Goal: Task Accomplishment & Management: Use online tool/utility

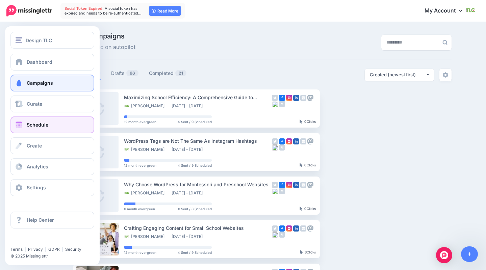
click at [20, 126] on span at bounding box center [19, 125] width 9 height 7
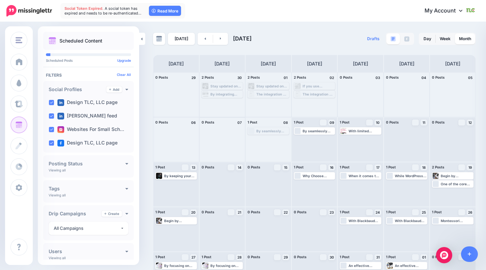
scroll to position [27, 0]
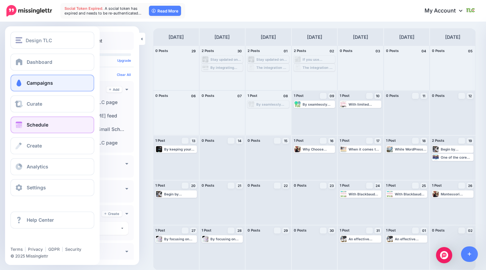
click at [31, 82] on span "Campaigns" at bounding box center [40, 83] width 26 height 6
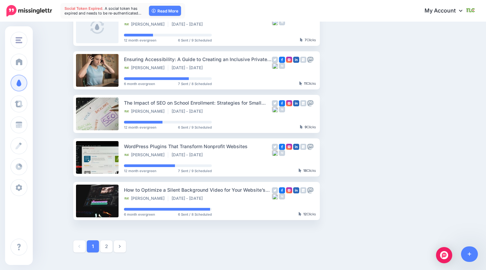
scroll to position [299, 0]
click at [103, 249] on link "2" at bounding box center [106, 247] width 12 height 12
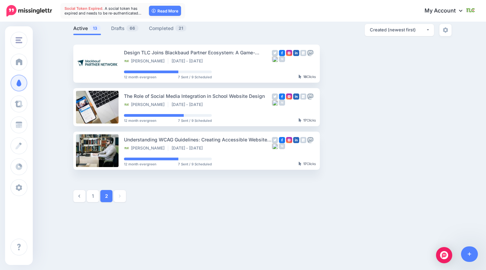
scroll to position [45, 0]
click at [96, 195] on link "1" at bounding box center [93, 196] width 12 height 12
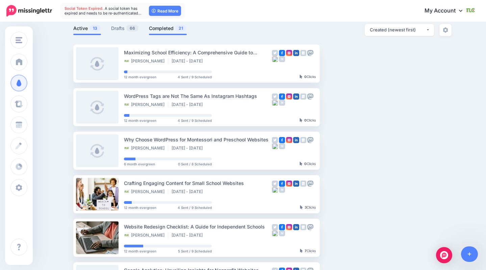
click at [166, 29] on link "Completed 21" at bounding box center [168, 28] width 38 height 8
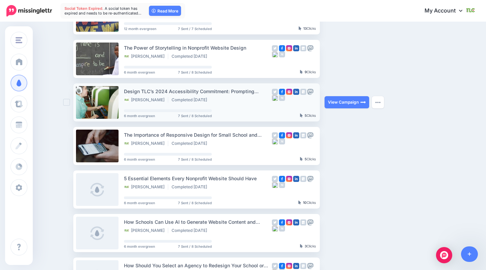
scroll to position [0, 0]
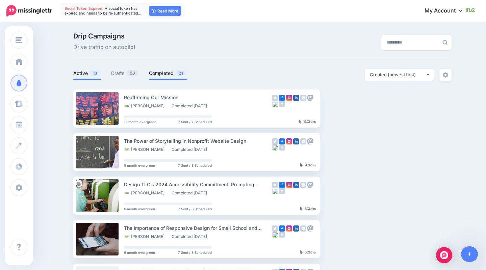
click at [82, 76] on link "Active 13" at bounding box center [87, 73] width 28 height 8
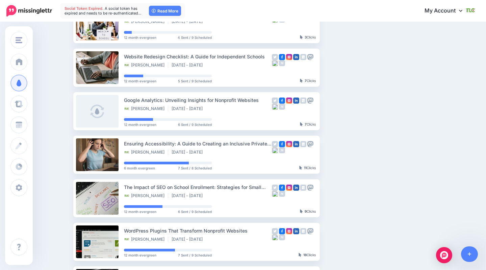
scroll to position [350, 0]
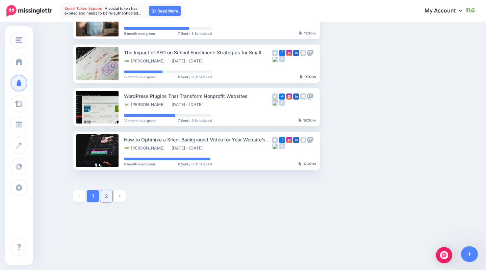
click at [106, 200] on link "2" at bounding box center [106, 196] width 12 height 12
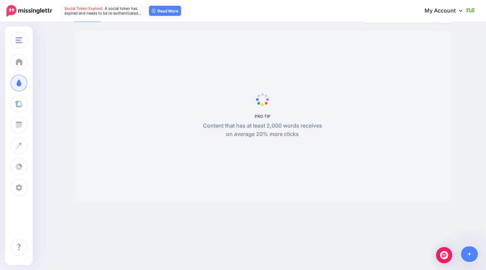
scroll to position [45, 0]
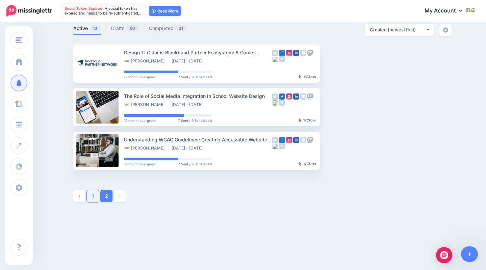
click at [93, 200] on link "1" at bounding box center [93, 196] width 12 height 12
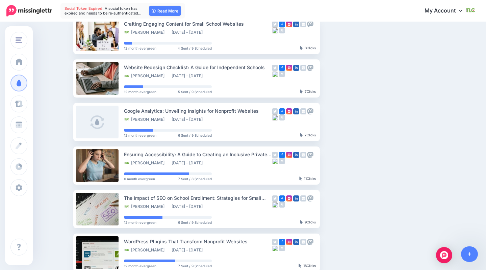
scroll to position [0, 0]
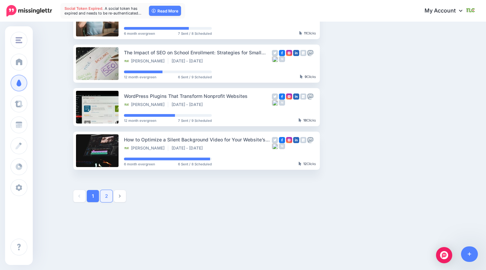
click at [106, 198] on link "2" at bounding box center [106, 196] width 12 height 12
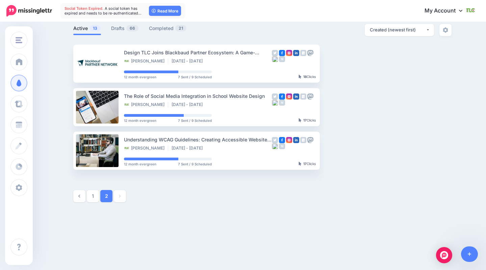
scroll to position [45, 0]
click at [91, 195] on link "1" at bounding box center [93, 196] width 12 height 12
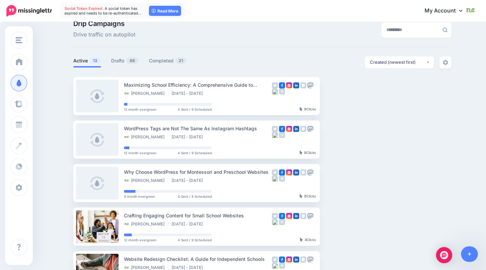
scroll to position [0, 0]
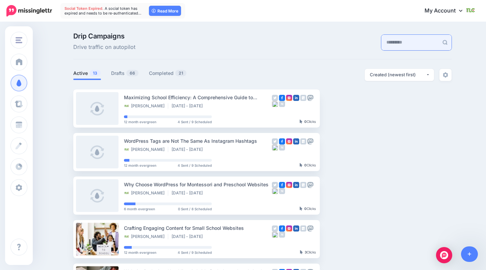
click at [396, 43] on input "text" at bounding box center [409, 43] width 57 height 16
type input "**********"
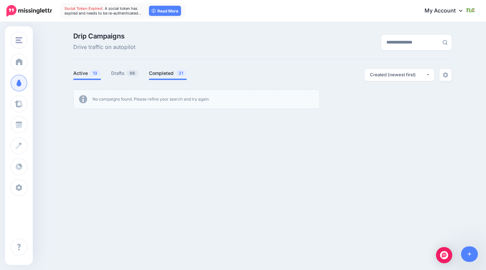
click at [159, 76] on link "Completed 21" at bounding box center [168, 73] width 38 height 8
drag, startPoint x: 417, startPoint y: 45, endPoint x: 354, endPoint y: 45, distance: 62.5
click at [354, 45] on div "**********" at bounding box center [391, 42] width 129 height 19
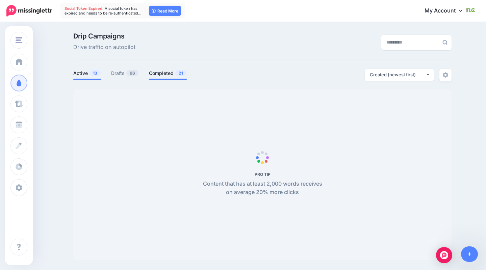
click at [79, 77] on li "Active 13" at bounding box center [87, 74] width 28 height 11
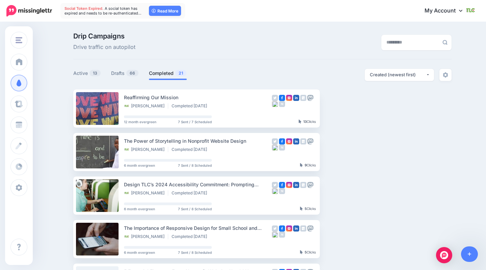
click at [383, 40] on input "text" at bounding box center [409, 43] width 57 height 16
type input "**********"
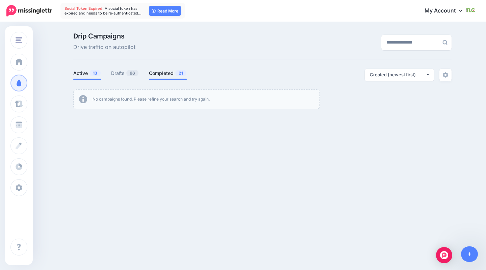
click at [75, 78] on li "Active 13" at bounding box center [87, 74] width 28 height 11
click at [78, 71] on link "Active 13" at bounding box center [87, 73] width 28 height 8
drag, startPoint x: 415, startPoint y: 42, endPoint x: 361, endPoint y: 44, distance: 54.1
click at [361, 44] on div "**********" at bounding box center [391, 42] width 129 height 19
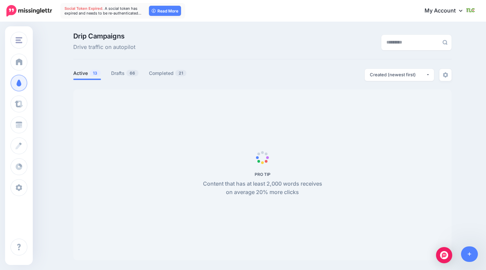
click at [229, 51] on div "Drip Campaigns Drive traffic on autopilot" at bounding box center [197, 42] width 259 height 19
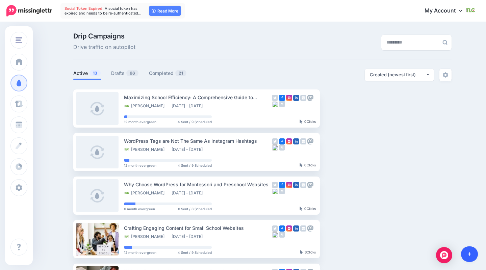
click at [470, 257] on link at bounding box center [469, 254] width 17 height 16
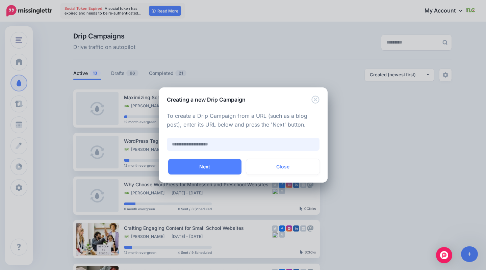
paste input "**********"
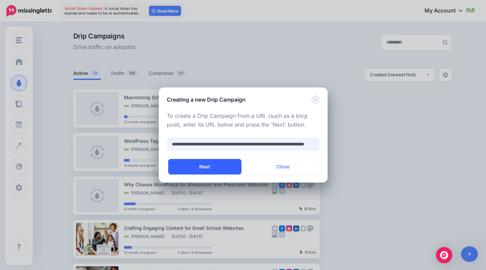
scroll to position [0, 38]
type input "**********"
click at [209, 166] on button "Next" at bounding box center [204, 167] width 73 height 16
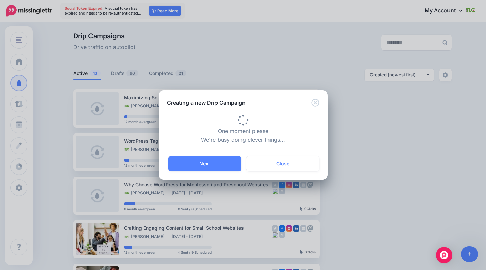
type input "**********"
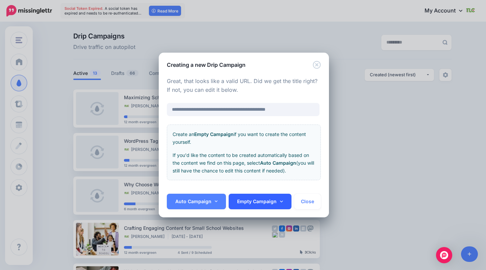
click at [261, 207] on link "Empty Campaign" at bounding box center [260, 202] width 63 height 16
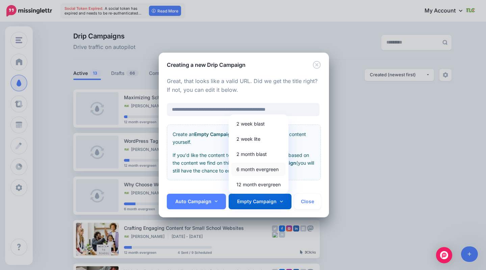
click at [258, 165] on link "6 month evergreen" at bounding box center [258, 169] width 54 height 13
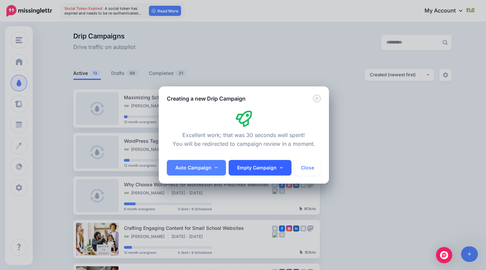
click at [271, 167] on link "Empty Campaign" at bounding box center [260, 168] width 63 height 16
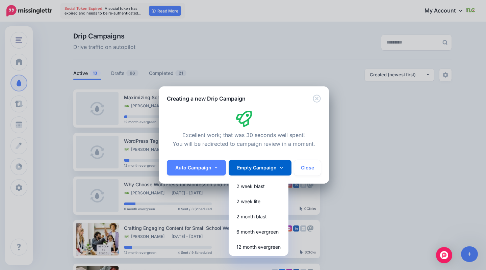
click at [251, 115] on div "Excellent work; that was 30 seconds well spent! You will be redirected to campa…" at bounding box center [244, 130] width 154 height 38
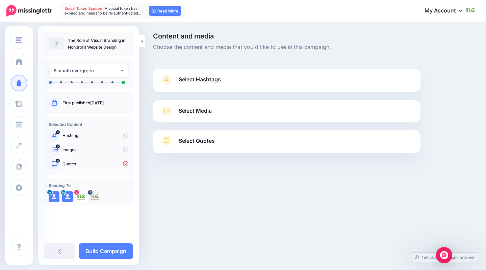
click at [194, 83] on span "Select Hashtags" at bounding box center [200, 79] width 42 height 9
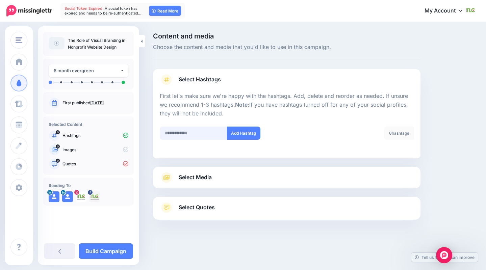
click at [185, 132] on input "text" at bounding box center [194, 133] width 68 height 13
type input "**********"
click at [241, 132] on button "Add Hashtag" at bounding box center [243, 133] width 33 height 13
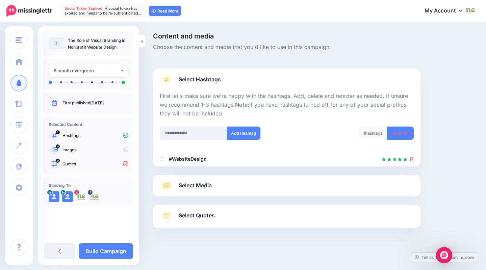
scroll to position [1, 0]
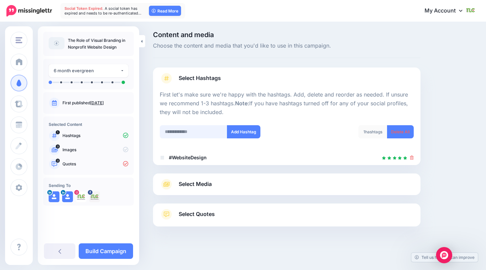
click at [182, 133] on input "text" at bounding box center [194, 131] width 68 height 13
type input "*********"
click at [237, 133] on button "Add Hashtag" at bounding box center [243, 131] width 33 height 13
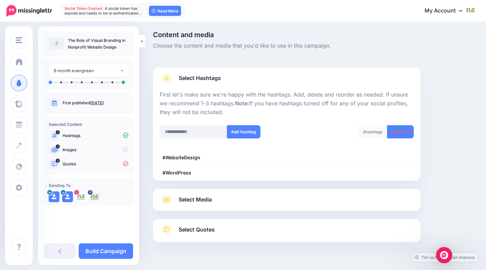
scroll to position [16, 0]
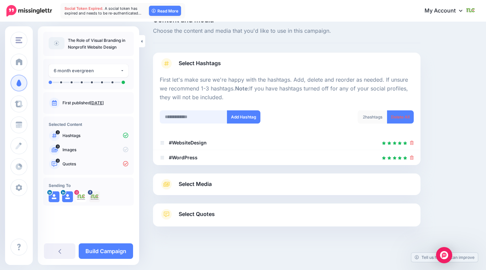
click at [197, 113] on input "text" at bounding box center [194, 116] width 68 height 13
type input "*********"
click at [248, 117] on button "Add Hashtag" at bounding box center [243, 116] width 33 height 13
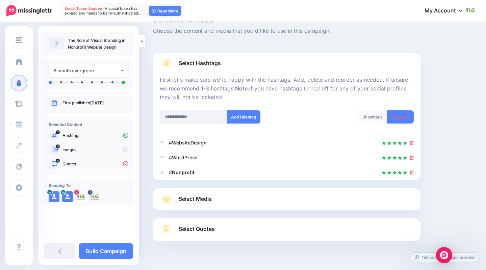
scroll to position [31, 0]
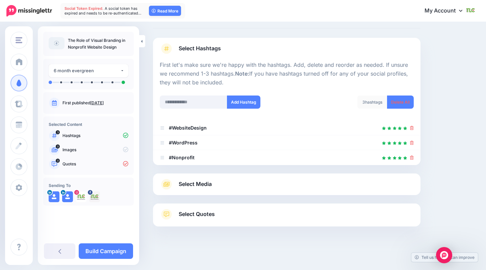
click at [186, 187] on span "Select Media" at bounding box center [195, 184] width 33 height 9
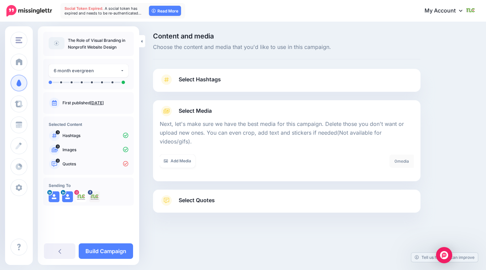
scroll to position [0, 0]
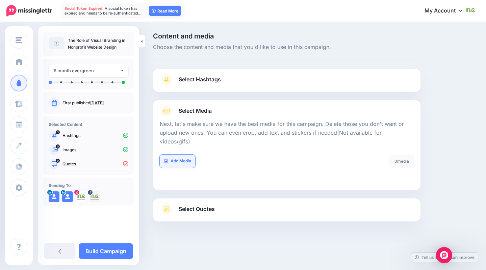
click at [187, 156] on link "Add Media" at bounding box center [177, 161] width 35 height 13
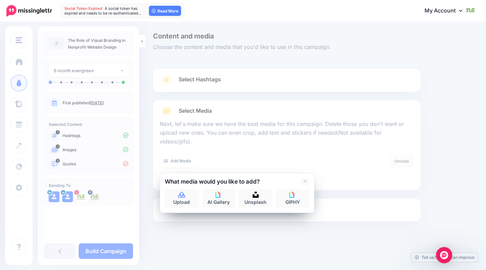
click at [274, 146] on div at bounding box center [287, 150] width 254 height 8
click at [259, 124] on p "Next, let's make sure we have the best media for this campaign. Delete those yo…" at bounding box center [287, 133] width 254 height 26
click at [254, 155] on div "Add Media" at bounding box center [221, 161] width 122 height 13
click at [305, 179] on icon at bounding box center [305, 181] width 3 height 5
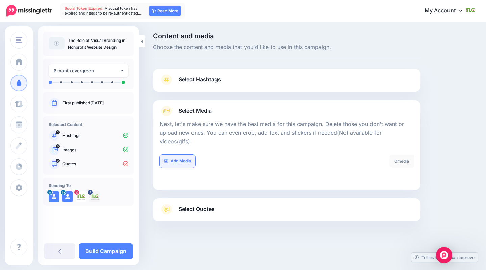
click at [181, 155] on link "Add Media" at bounding box center [177, 161] width 35 height 13
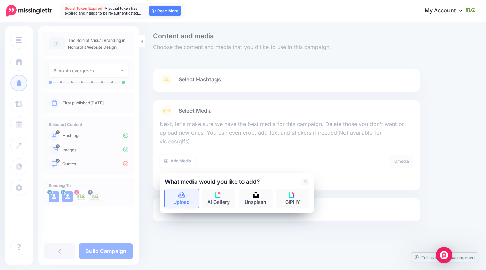
click at [183, 190] on link "Upload" at bounding box center [182, 198] width 34 height 19
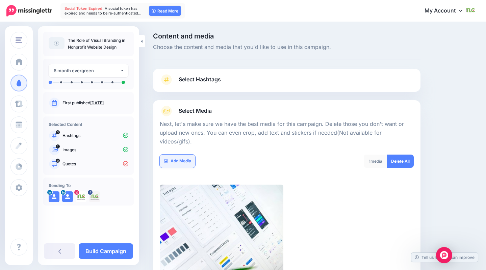
scroll to position [95, 0]
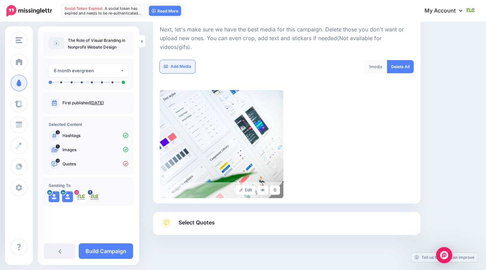
click at [177, 60] on link "Add Media" at bounding box center [177, 66] width 35 height 13
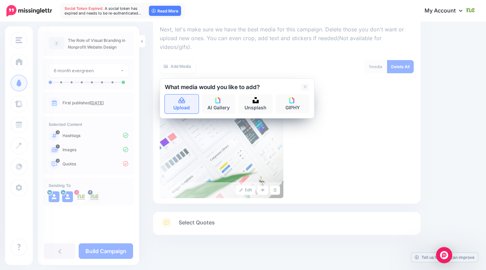
click at [183, 97] on icon at bounding box center [181, 100] width 7 height 6
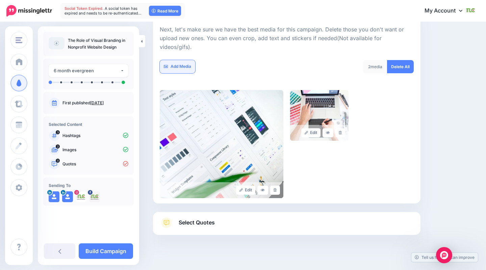
click at [168, 60] on link "Add Media" at bounding box center [177, 66] width 35 height 13
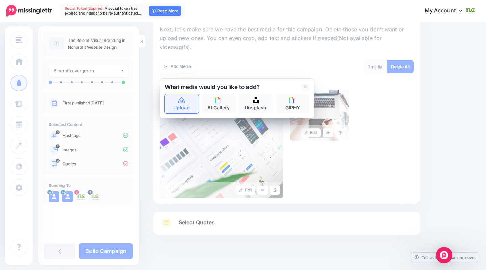
click at [184, 99] on link "Upload" at bounding box center [182, 104] width 34 height 19
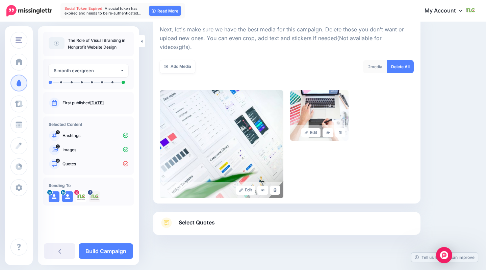
click at [367, 113] on div "Edit Edit" at bounding box center [287, 144] width 254 height 108
click at [169, 60] on link "Add Media" at bounding box center [177, 66] width 35 height 13
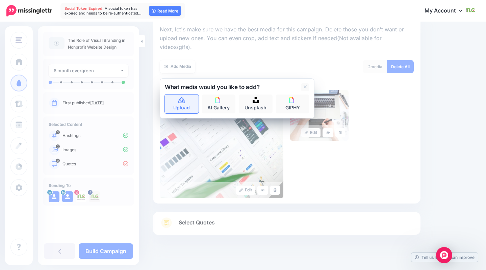
click at [179, 97] on icon at bounding box center [181, 100] width 7 height 6
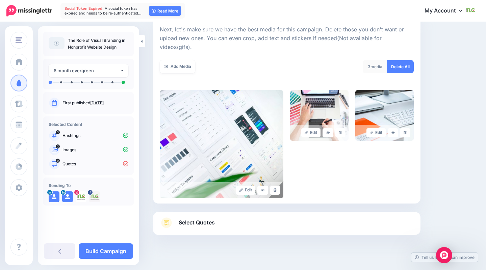
click at [232, 217] on link "Select Quotes" at bounding box center [287, 226] width 254 height 18
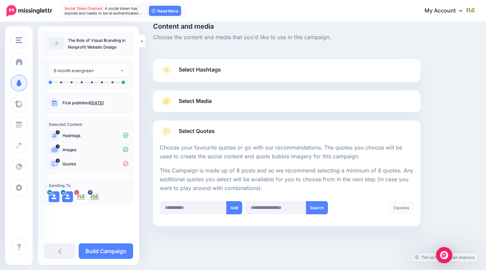
scroll to position [9, 0]
click at [192, 212] on input "text" at bounding box center [193, 208] width 67 height 13
paste input "**********"
type input "**********"
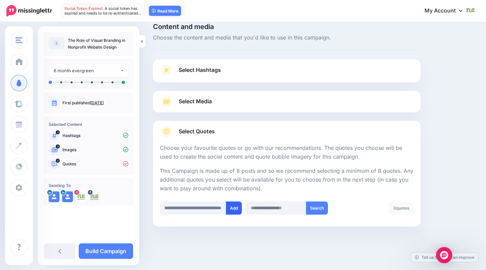
click at [236, 209] on button "Add" at bounding box center [234, 208] width 16 height 13
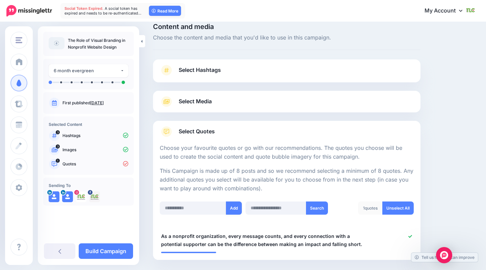
scroll to position [43, 0]
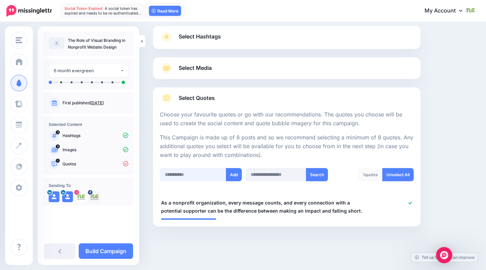
click at [193, 171] on input "text" at bounding box center [193, 174] width 67 height 13
paste input "**********"
type input "**********"
click at [230, 175] on button "Add" at bounding box center [234, 174] width 16 height 13
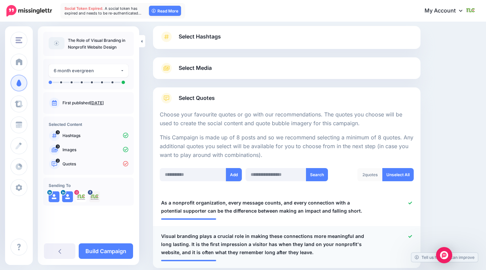
scroll to position [84, 0]
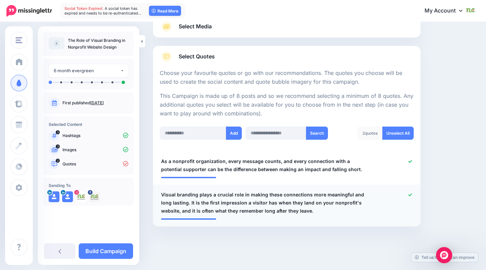
click at [349, 194] on span "Visual branding plays a crucial role in making these connections more meaningfu…" at bounding box center [265, 203] width 208 height 24
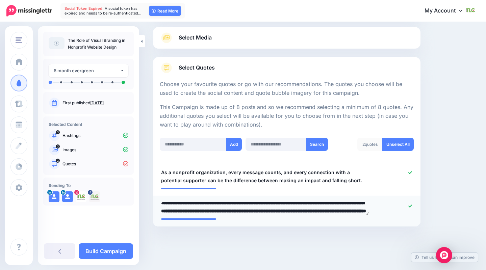
scroll to position [0, 0]
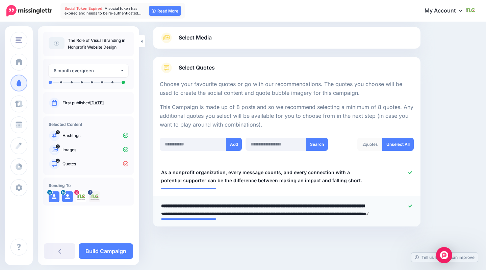
drag, startPoint x: 265, startPoint y: 206, endPoint x: 279, endPoint y: 206, distance: 14.2
click at [279, 206] on textarea "**********" at bounding box center [265, 208] width 208 height 13
type textarea "**********"
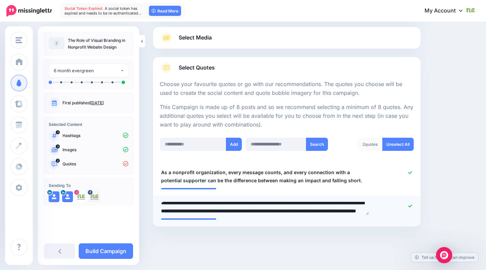
scroll to position [11, 0]
click at [273, 245] on div at bounding box center [286, 244] width 267 height 34
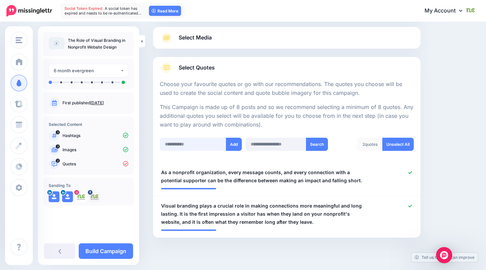
click at [204, 147] on input "text" at bounding box center [193, 144] width 67 height 13
paste input "**********"
type input "**********"
click at [235, 145] on button "Add" at bounding box center [234, 144] width 16 height 13
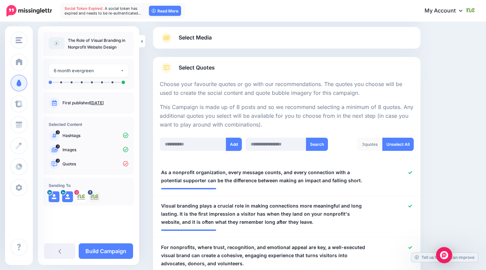
scroll to position [126, 0]
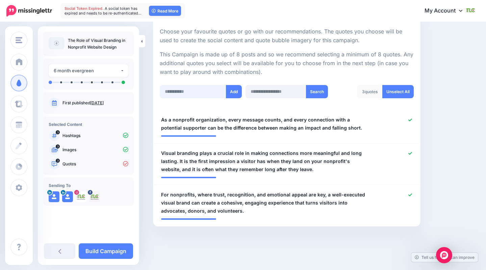
click at [204, 92] on input "text" at bounding box center [193, 91] width 67 height 13
paste input "**********"
type input "**********"
click at [237, 91] on button "Add" at bounding box center [234, 91] width 16 height 13
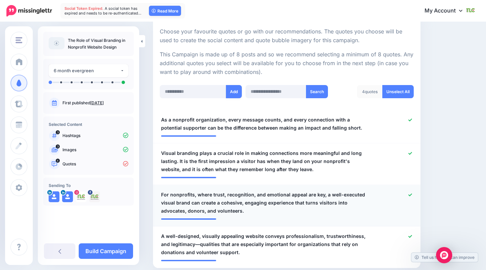
scroll to position [167, 0]
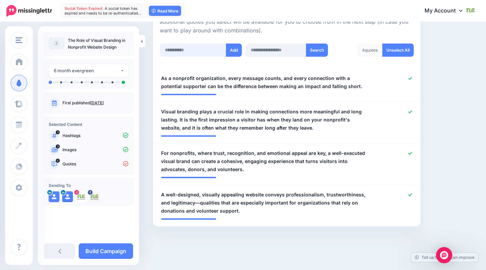
click at [207, 47] on input "text" at bounding box center [193, 50] width 67 height 13
paste input "**********"
type input "**********"
click at [235, 49] on button "Add" at bounding box center [234, 50] width 16 height 13
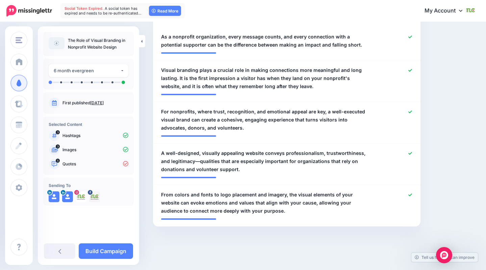
scroll to position [196, 0]
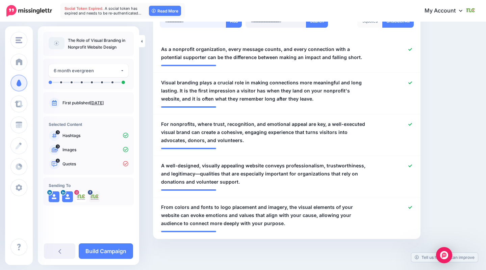
click at [193, 25] on input "text" at bounding box center [193, 21] width 67 height 13
paste input "**********"
type input "**********"
click at [233, 25] on button "Add" at bounding box center [234, 21] width 16 height 13
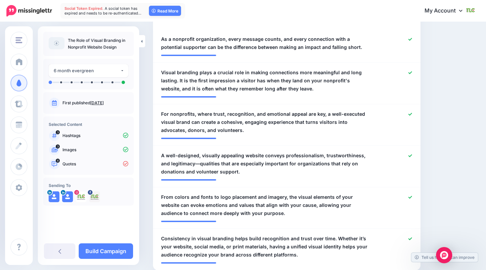
scroll to position [183, 0]
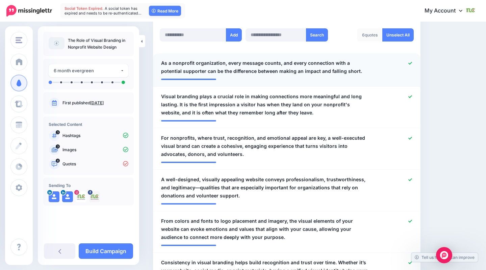
click at [411, 64] on icon at bounding box center [410, 63] width 4 height 4
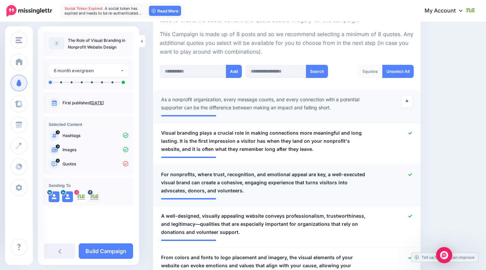
scroll to position [146, 0]
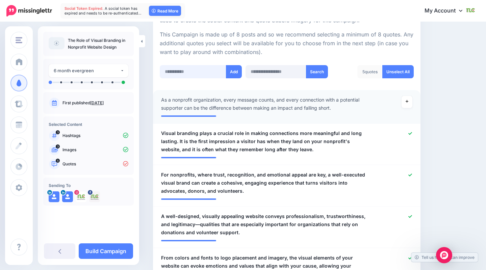
click at [202, 75] on input "text" at bounding box center [193, 71] width 67 height 13
paste input "**********"
type input "**********"
click at [232, 74] on button "Add" at bounding box center [234, 71] width 16 height 13
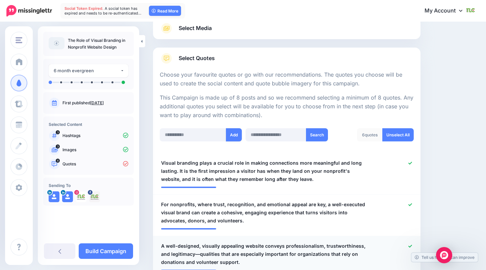
scroll to position [80, 0]
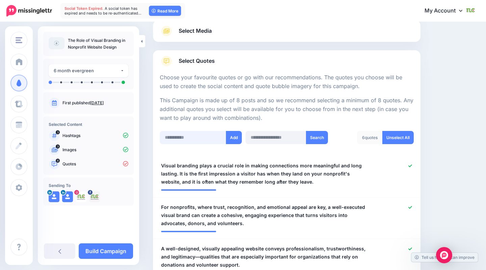
click at [196, 135] on input "text" at bounding box center [193, 137] width 67 height 13
paste input "**********"
type input "**********"
click at [237, 136] on button "Add" at bounding box center [234, 137] width 16 height 13
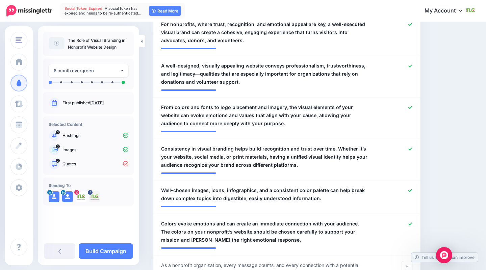
scroll to position [174, 0]
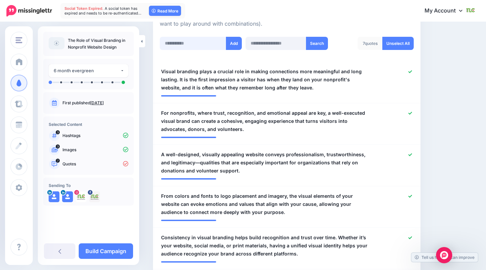
click at [193, 46] on input "text" at bounding box center [193, 43] width 67 height 13
paste input "**********"
type input "**********"
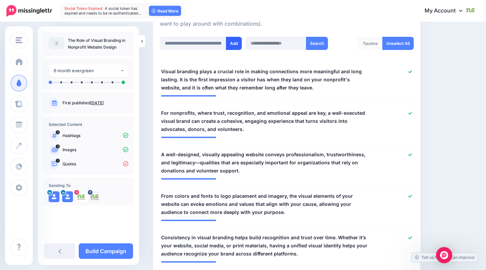
click at [238, 44] on button "Add" at bounding box center [234, 43] width 16 height 13
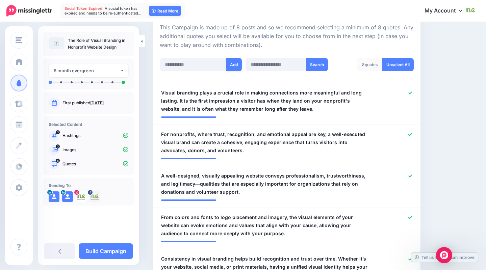
scroll to position [152, 0]
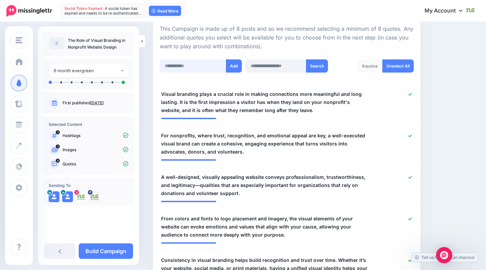
click at [209, 68] on input "text" at bounding box center [193, 65] width 67 height 13
paste input "**********"
type input "**********"
click at [236, 67] on button "Add" at bounding box center [234, 65] width 16 height 13
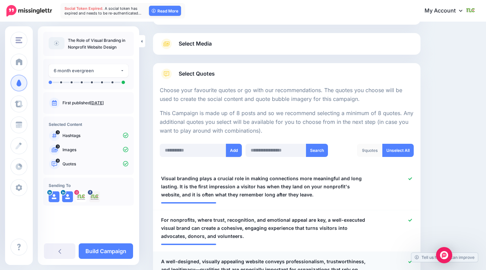
scroll to position [47, 0]
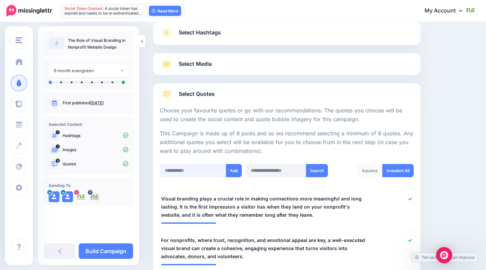
click at [182, 171] on input "text" at bounding box center [193, 170] width 67 height 13
paste input "**********"
type input "**********"
click at [233, 171] on button "Add" at bounding box center [234, 170] width 16 height 13
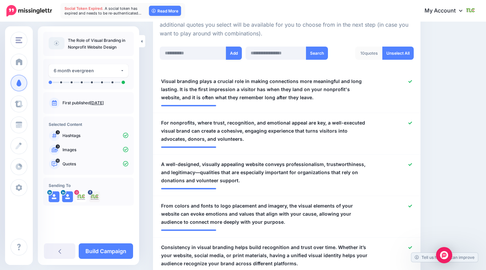
scroll to position [124, 0]
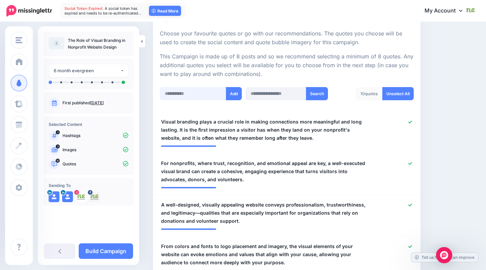
click at [197, 97] on input "text" at bounding box center [193, 93] width 67 height 13
paste input "**********"
type input "**********"
click at [231, 94] on button "Add" at bounding box center [234, 93] width 16 height 13
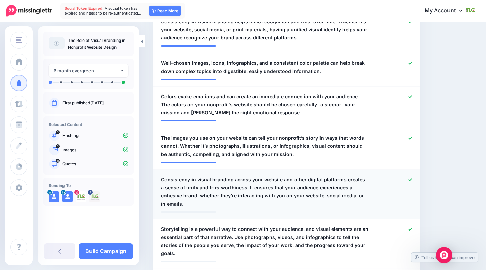
scroll to position [168, 0]
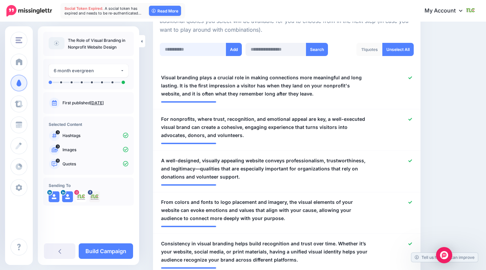
click at [190, 43] on input "text" at bounding box center [193, 49] width 67 height 13
paste input "**********"
type input "**********"
click at [232, 53] on button "Add" at bounding box center [234, 49] width 16 height 13
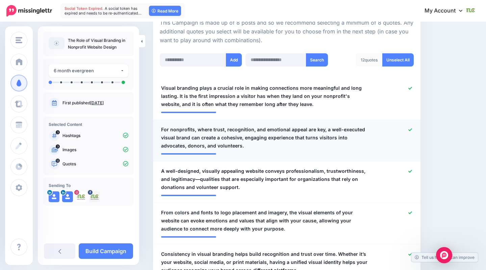
scroll to position [0, 0]
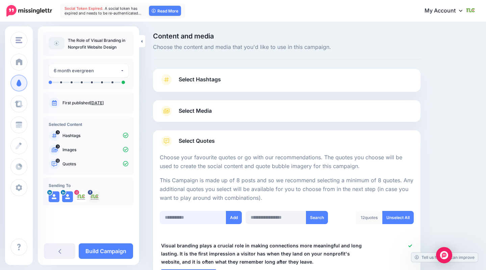
click at [193, 213] on input "text" at bounding box center [193, 217] width 67 height 13
paste input "**********"
type input "**********"
click at [237, 215] on button "Add" at bounding box center [234, 217] width 16 height 13
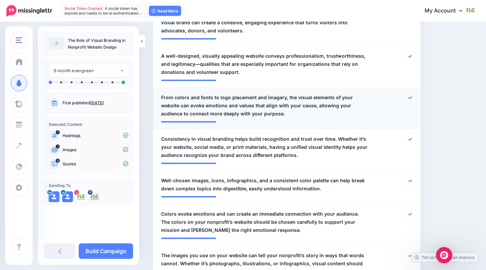
scroll to position [273, 0]
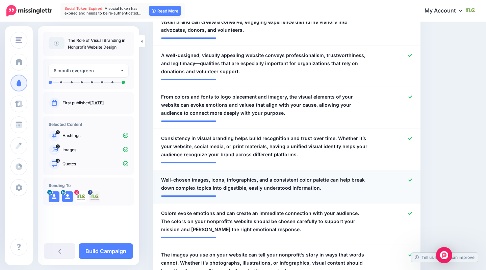
click at [411, 180] on icon at bounding box center [410, 180] width 4 height 3
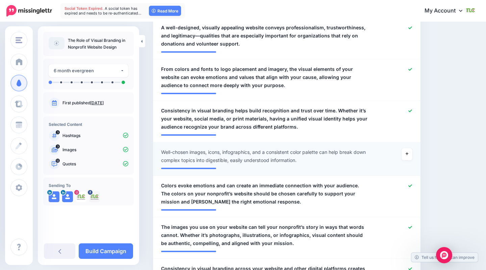
scroll to position [310, 0]
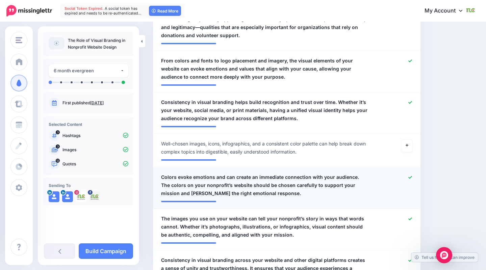
click at [408, 177] on div at bounding box center [396, 185] width 44 height 24
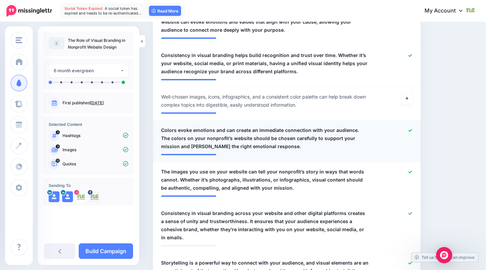
scroll to position [358, 0]
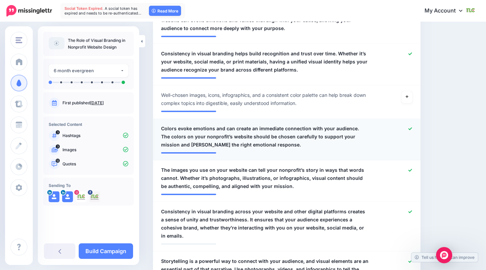
click at [409, 128] on icon at bounding box center [410, 129] width 4 height 4
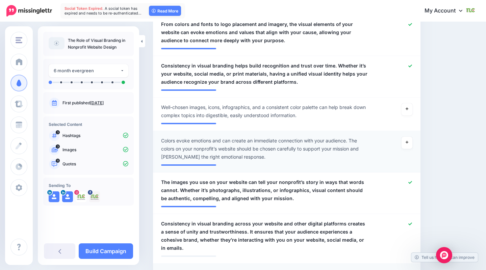
scroll to position [343, 0]
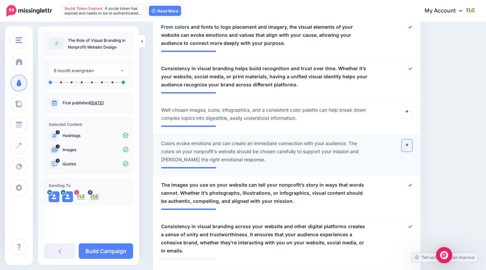
click at [408, 140] on link at bounding box center [406, 145] width 11 height 12
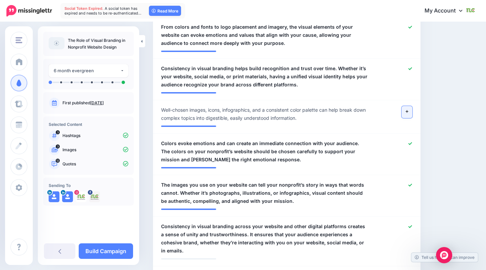
click at [409, 112] on link at bounding box center [406, 112] width 11 height 12
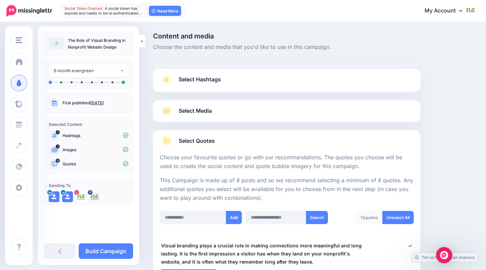
scroll to position [2, 0]
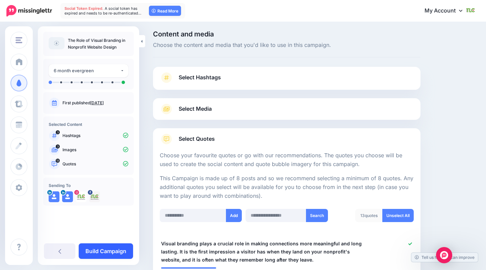
click at [115, 255] on link "Build Campaign" at bounding box center [106, 251] width 54 height 16
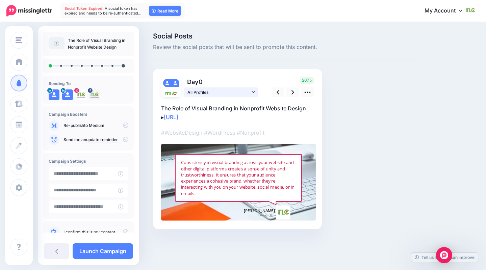
click at [250, 90] on span "All Profiles" at bounding box center [218, 92] width 63 height 7
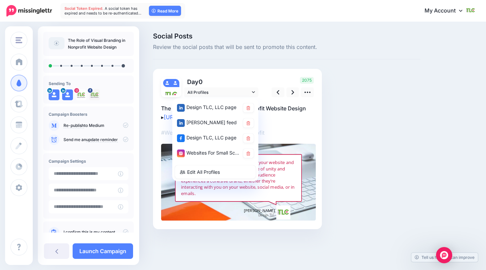
click at [251, 78] on p "Day 0" at bounding box center [221, 82] width 75 height 10
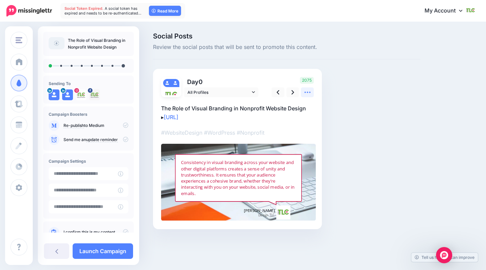
click at [305, 94] on icon at bounding box center [307, 92] width 7 height 7
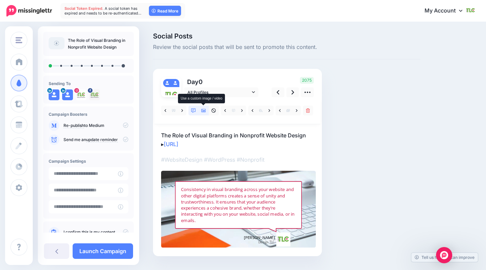
click at [199, 112] on link at bounding box center [204, 111] width 10 height 10
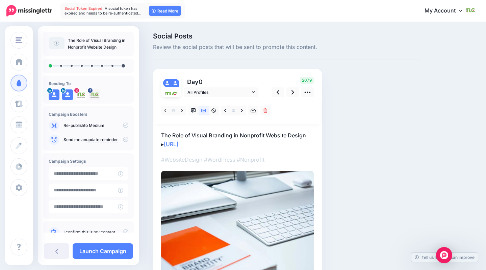
scroll to position [41, 0]
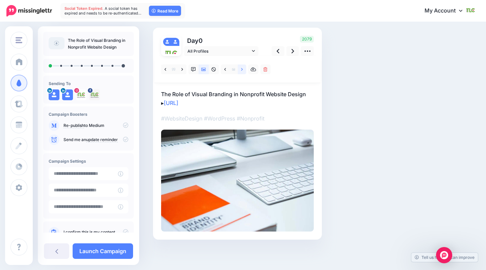
click at [242, 71] on icon at bounding box center [242, 69] width 2 height 5
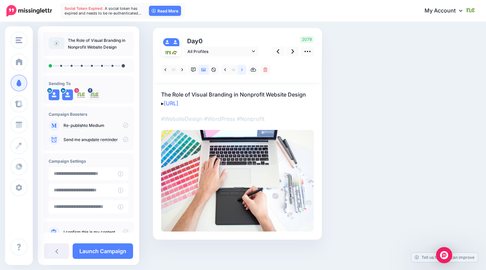
scroll to position [41, 0]
click at [192, 72] on link at bounding box center [193, 70] width 10 height 10
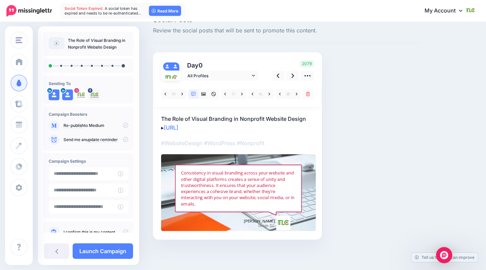
scroll to position [17, 0]
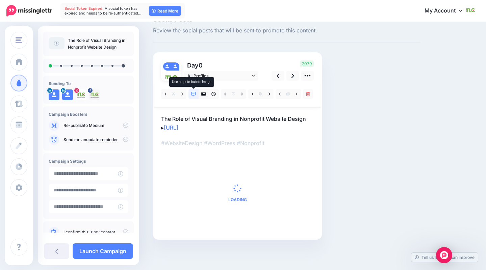
click at [195, 94] on icon at bounding box center [193, 94] width 5 height 5
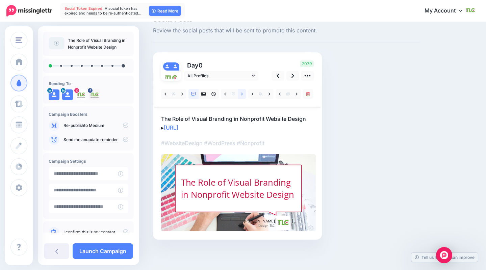
click at [241, 96] on icon at bounding box center [242, 94] width 2 height 5
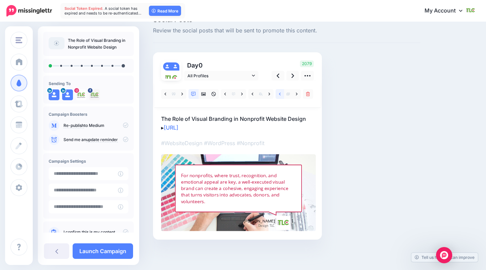
click at [282, 96] on link at bounding box center [279, 94] width 8 height 10
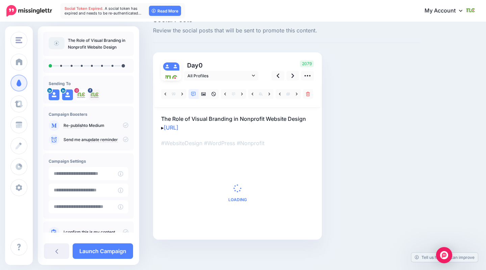
click at [246, 94] on div at bounding box center [238, 94] width 154 height 10
click at [244, 94] on link at bounding box center [242, 94] width 8 height 10
click at [253, 94] on icon at bounding box center [253, 94] width 2 height 5
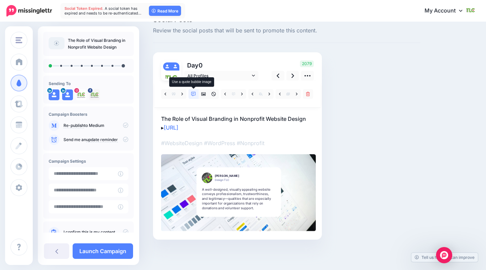
click at [191, 96] on icon at bounding box center [193, 94] width 5 height 5
click at [295, 92] on link at bounding box center [296, 94] width 8 height 10
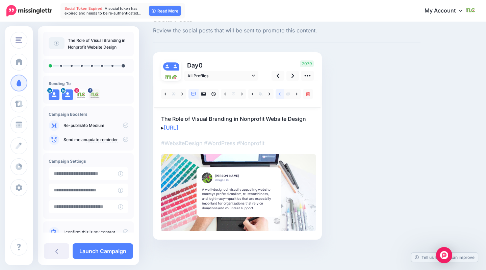
click at [280, 94] on icon at bounding box center [280, 94] width 2 height 5
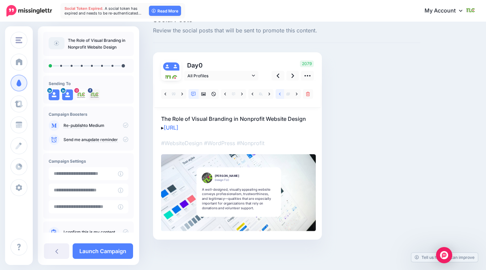
click at [281, 93] on link at bounding box center [279, 94] width 8 height 10
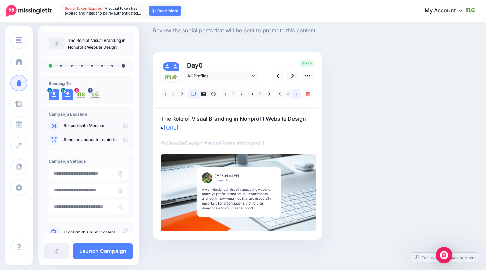
click at [298, 96] on link at bounding box center [296, 94] width 8 height 10
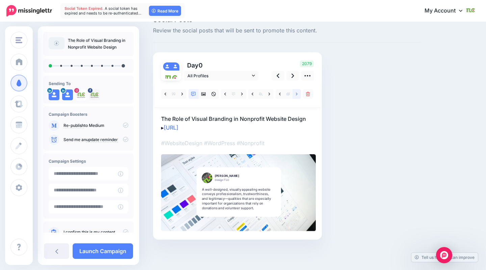
click at [298, 96] on link at bounding box center [296, 94] width 8 height 10
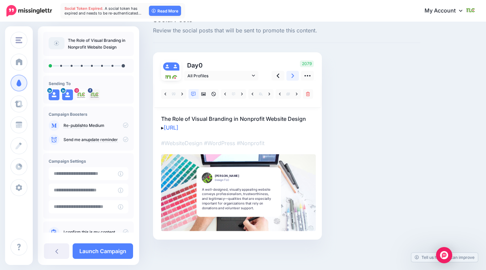
click at [294, 76] on icon at bounding box center [292, 75] width 3 height 7
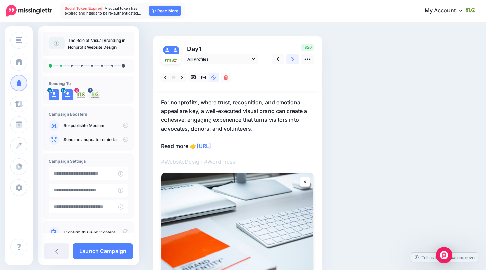
scroll to position [33, 0]
click at [292, 61] on icon at bounding box center [292, 59] width 3 height 4
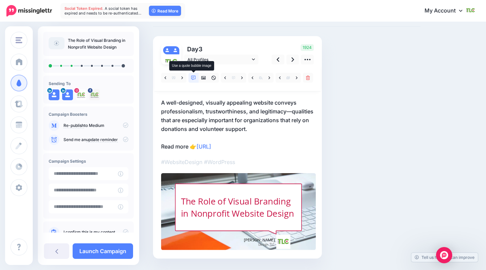
click at [192, 77] on icon at bounding box center [193, 78] width 5 height 5
click at [242, 76] on icon at bounding box center [242, 78] width 2 height 5
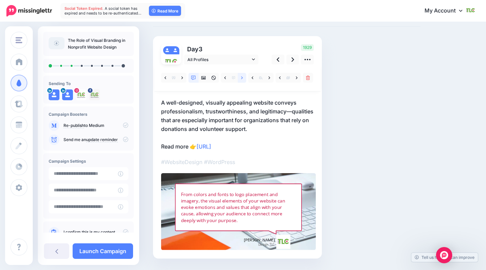
click at [242, 76] on icon at bounding box center [242, 78] width 2 height 5
click at [204, 78] on icon at bounding box center [203, 77] width 5 height 3
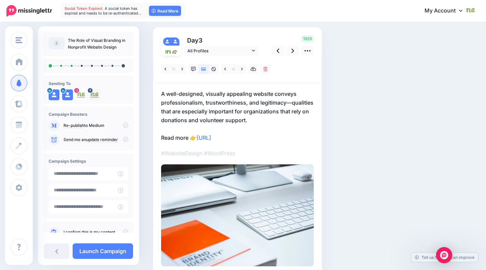
scroll to position [54, 0]
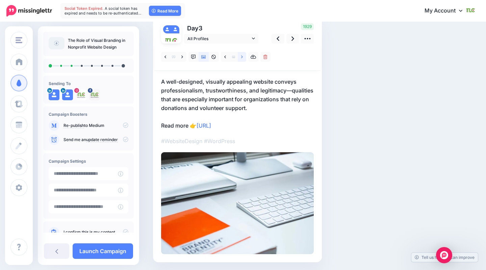
click at [238, 60] on link at bounding box center [242, 57] width 8 height 10
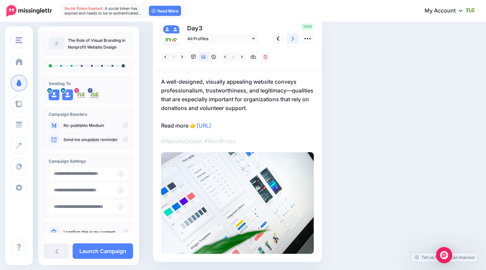
click at [290, 39] on link at bounding box center [292, 39] width 13 height 10
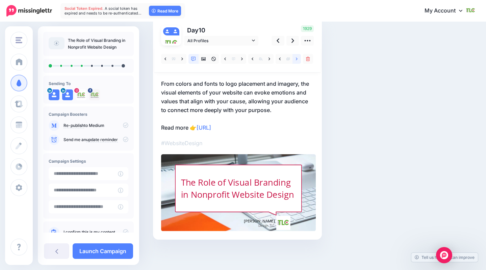
click at [298, 61] on link at bounding box center [296, 59] width 8 height 10
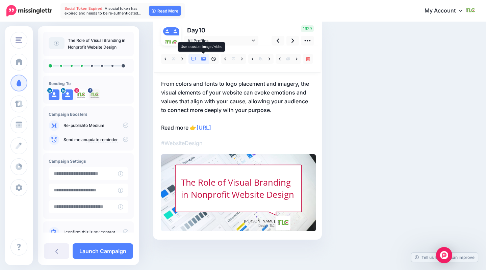
click at [201, 59] on link at bounding box center [204, 59] width 10 height 10
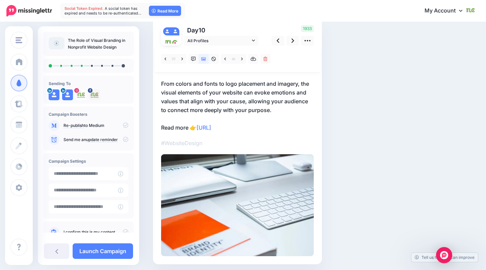
scroll to position [0, 0]
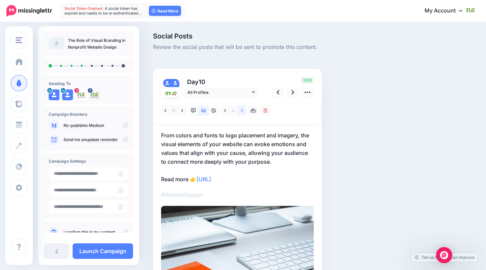
click at [242, 113] on link at bounding box center [242, 111] width 8 height 10
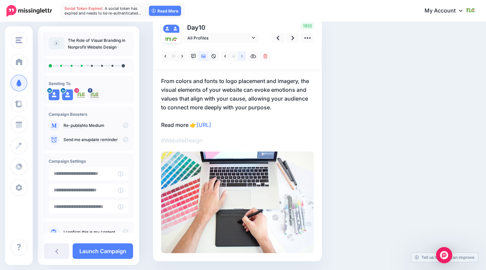
scroll to position [52, 0]
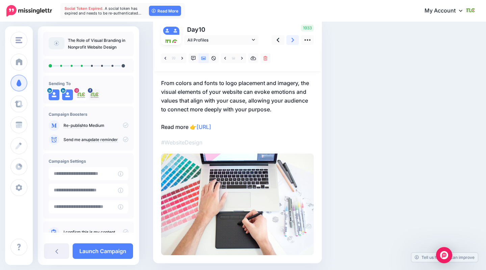
click at [291, 40] on icon at bounding box center [292, 39] width 3 height 7
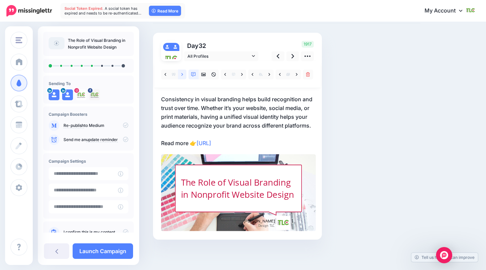
click at [185, 72] on link at bounding box center [182, 75] width 8 height 10
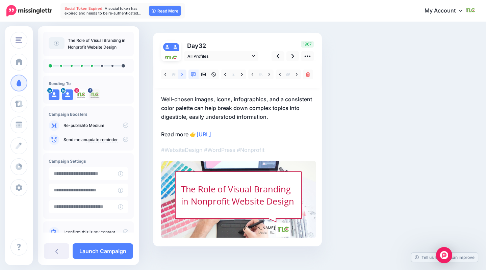
click at [183, 73] on link at bounding box center [182, 75] width 8 height 10
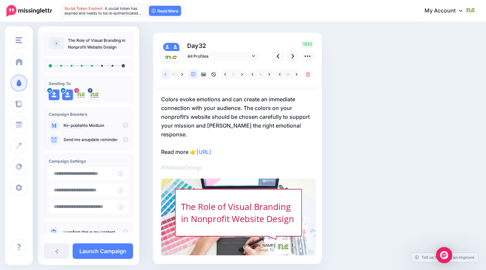
click at [165, 78] on link at bounding box center [165, 75] width 8 height 10
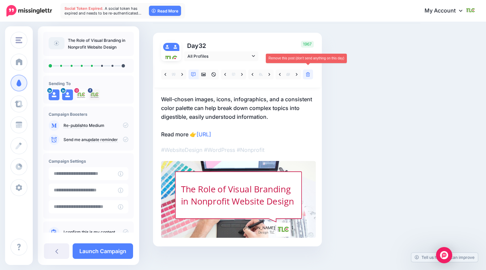
click at [309, 77] on link at bounding box center [308, 75] width 10 height 10
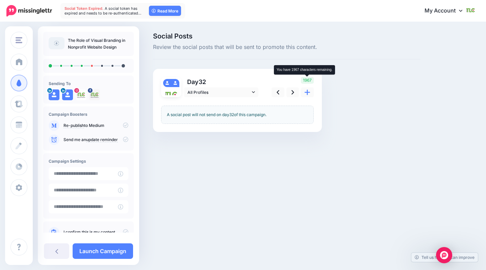
scroll to position [0, 0]
click at [275, 93] on link at bounding box center [277, 92] width 13 height 10
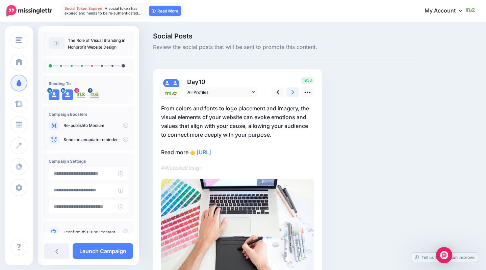
click at [289, 93] on link at bounding box center [292, 92] width 13 height 10
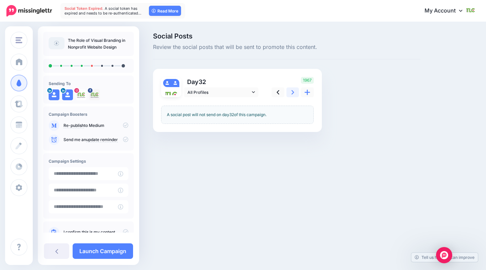
click at [289, 93] on link at bounding box center [292, 92] width 13 height 10
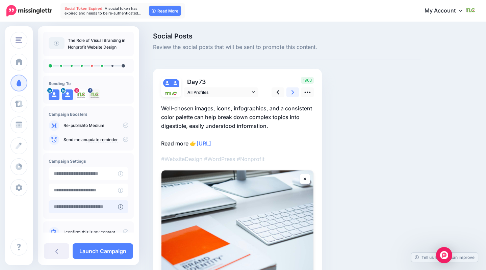
scroll to position [19, 0]
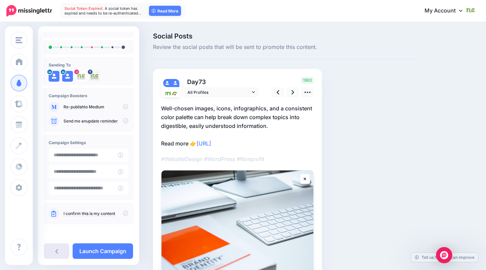
click at [55, 249] on icon at bounding box center [56, 250] width 3 height 5
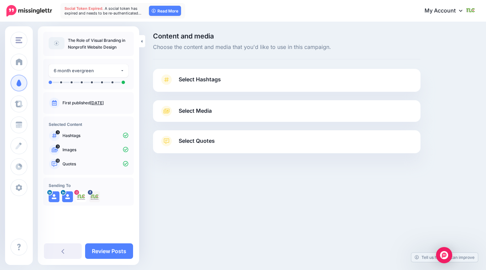
click at [192, 142] on span "Select Quotes" at bounding box center [197, 140] width 36 height 9
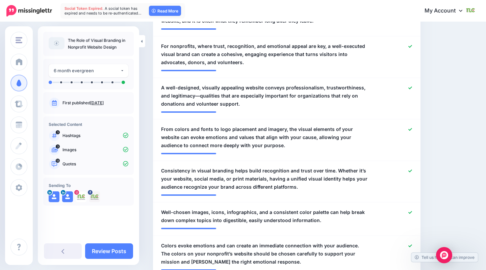
scroll to position [241, 0]
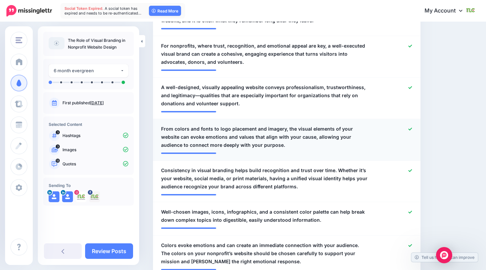
click at [410, 129] on icon at bounding box center [410, 129] width 4 height 3
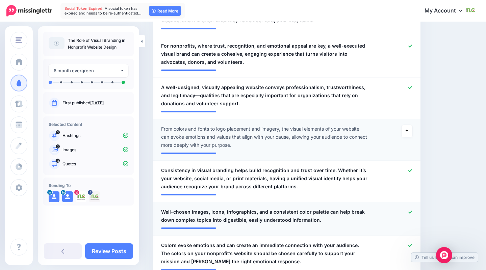
click at [411, 212] on icon at bounding box center [410, 212] width 4 height 3
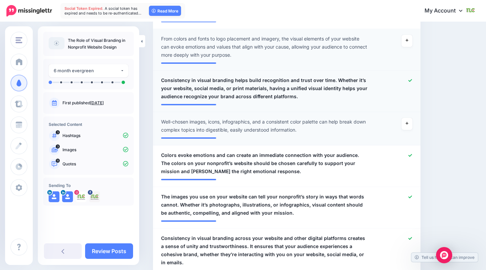
scroll to position [421, 0]
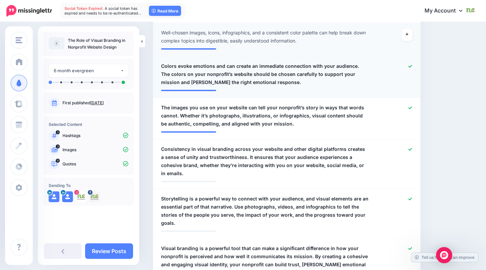
click at [409, 67] on icon at bounding box center [410, 66] width 4 height 4
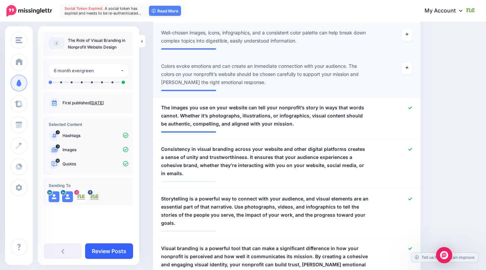
click at [109, 251] on link "Review Posts" at bounding box center [109, 251] width 48 height 16
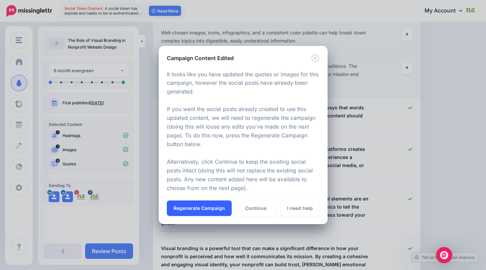
click at [208, 209] on button "Regenerate Campaign" at bounding box center [199, 209] width 65 height 16
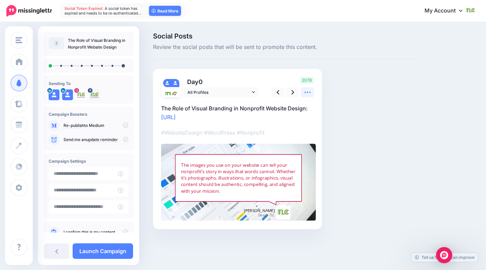
click at [306, 94] on icon at bounding box center [307, 92] width 7 height 7
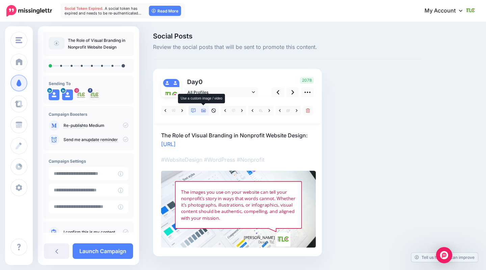
click at [202, 112] on icon at bounding box center [203, 110] width 5 height 5
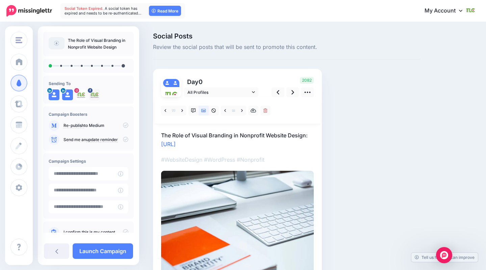
scroll to position [41, 0]
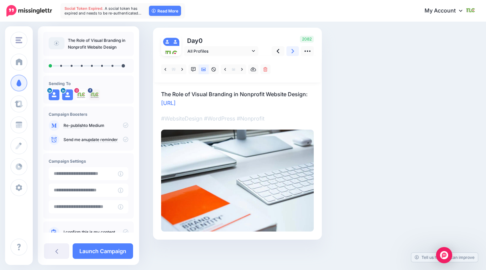
click at [292, 52] on icon at bounding box center [292, 51] width 3 height 7
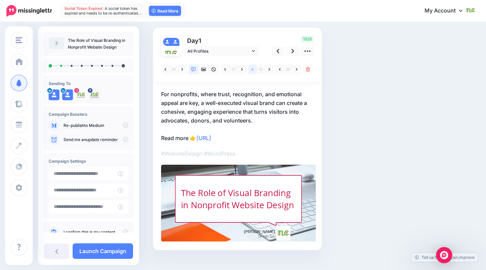
click at [253, 70] on icon at bounding box center [253, 69] width 2 height 3
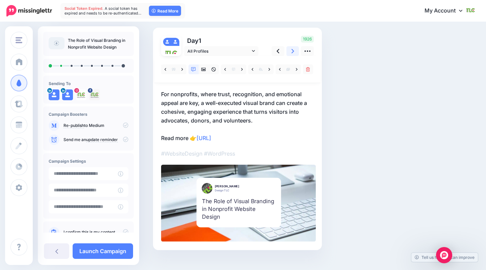
click at [292, 51] on icon at bounding box center [292, 51] width 3 height 7
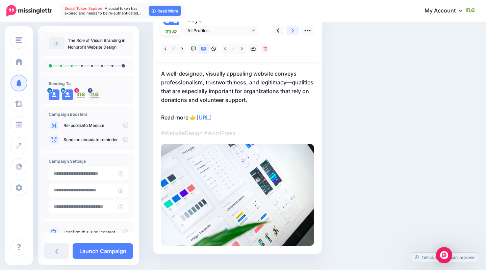
scroll to position [62, 0]
click at [291, 32] on icon at bounding box center [292, 30] width 3 height 4
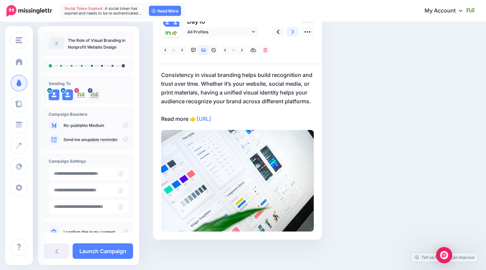
scroll to position [38, 0]
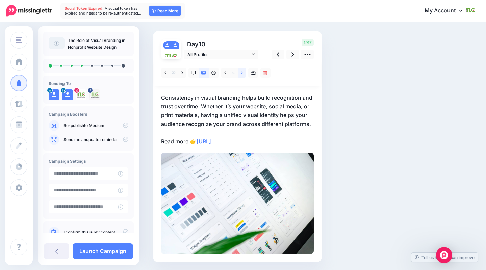
click at [241, 73] on icon at bounding box center [242, 73] width 2 height 5
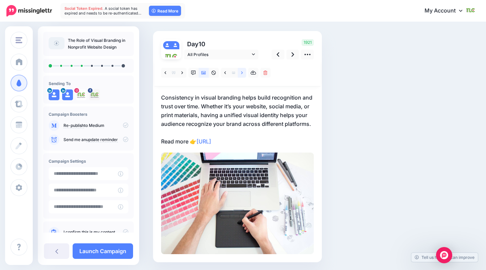
click at [240, 73] on link at bounding box center [242, 73] width 8 height 10
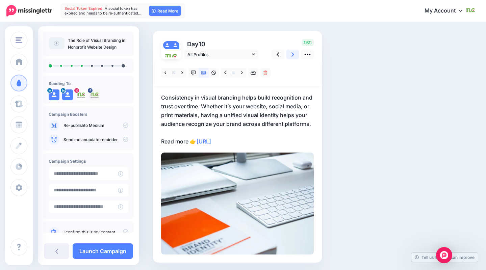
click at [292, 54] on icon at bounding box center [292, 54] width 3 height 7
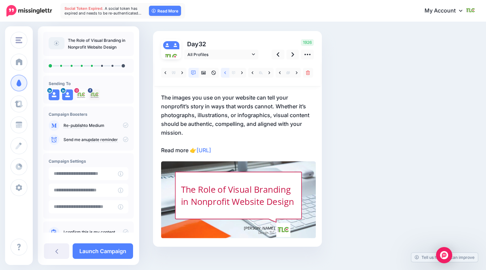
click at [227, 74] on link at bounding box center [225, 73] width 8 height 10
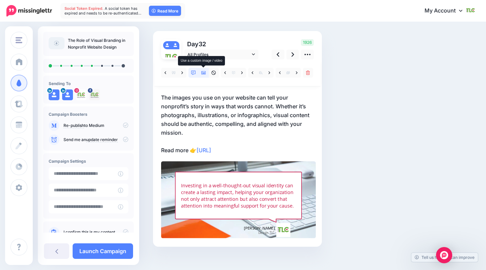
click at [204, 73] on icon at bounding box center [203, 72] width 5 height 3
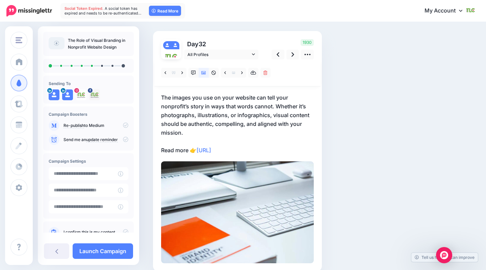
scroll to position [0, 0]
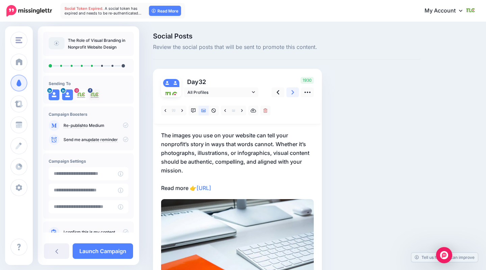
click at [290, 90] on link at bounding box center [292, 92] width 13 height 10
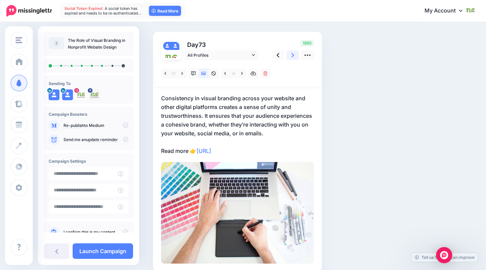
scroll to position [43, 0]
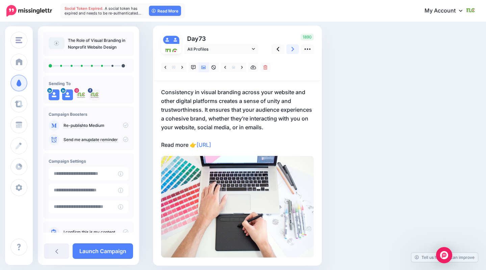
click at [294, 51] on link at bounding box center [292, 49] width 13 height 10
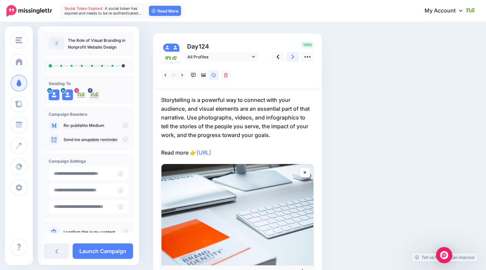
scroll to position [35, 0]
click at [293, 59] on icon at bounding box center [292, 57] width 3 height 7
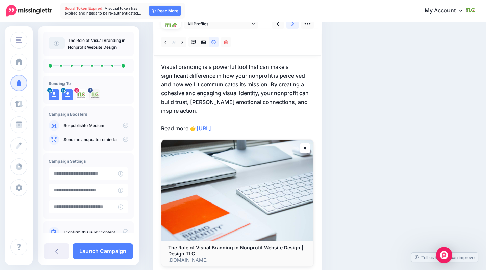
scroll to position [57, 0]
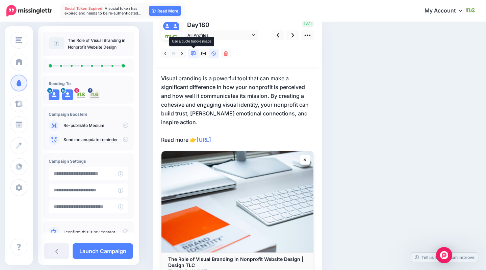
click at [195, 55] on icon at bounding box center [193, 53] width 5 height 5
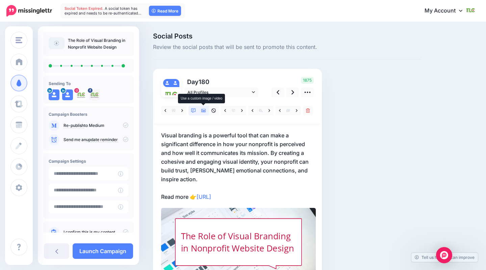
click at [206, 114] on link at bounding box center [204, 111] width 10 height 10
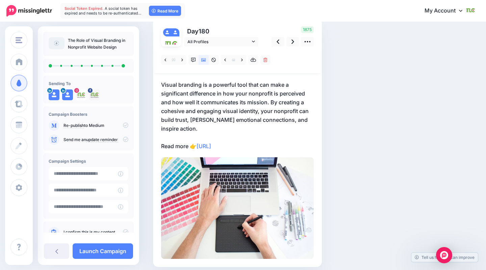
scroll to position [51, 0]
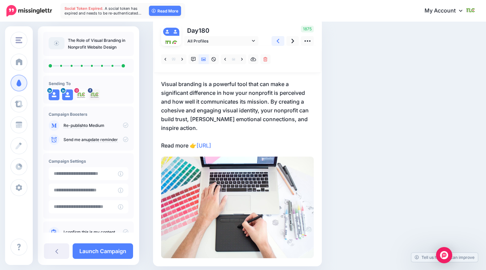
click at [278, 42] on icon at bounding box center [278, 40] width 3 height 7
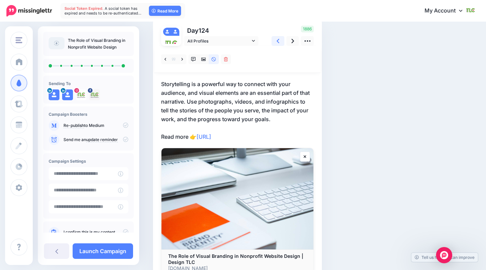
click at [279, 43] on link at bounding box center [277, 41] width 13 height 10
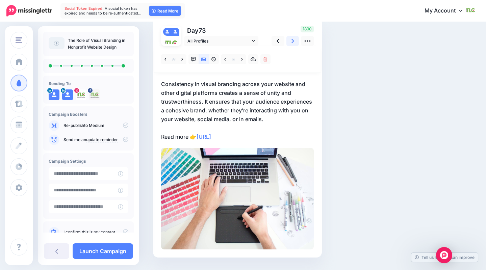
click at [290, 43] on link at bounding box center [292, 41] width 13 height 10
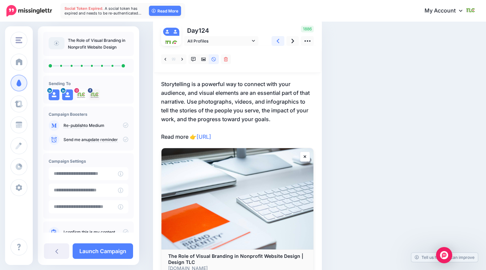
click at [279, 42] on link at bounding box center [277, 41] width 13 height 10
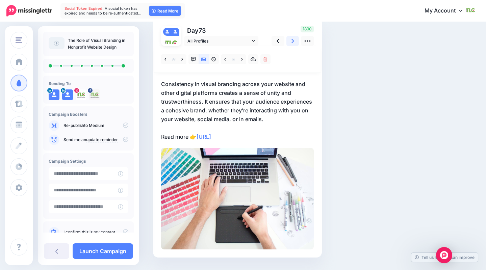
click at [288, 43] on link at bounding box center [292, 41] width 13 height 10
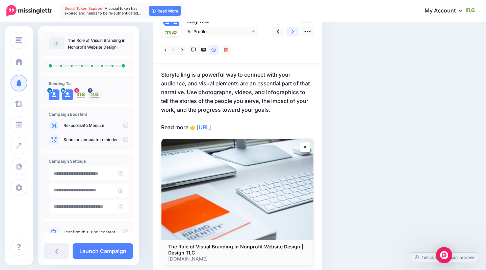
scroll to position [54, 0]
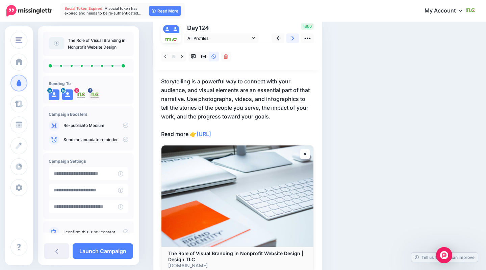
click at [294, 40] on link at bounding box center [292, 38] width 13 height 10
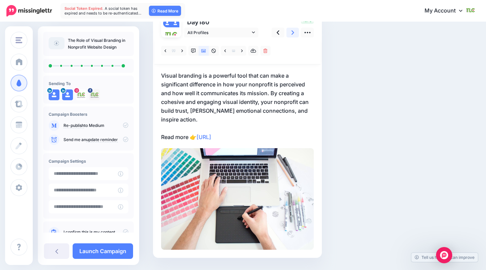
scroll to position [52, 0]
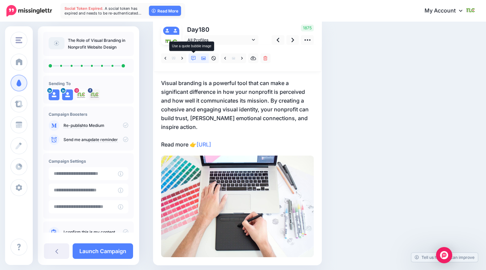
click at [194, 57] on icon at bounding box center [193, 58] width 5 height 5
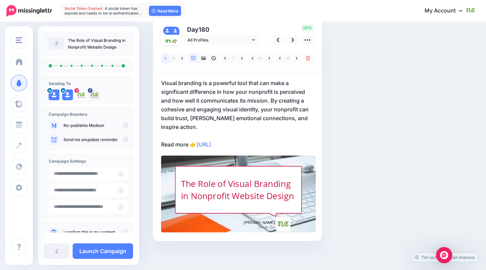
click at [162, 60] on link at bounding box center [165, 58] width 8 height 10
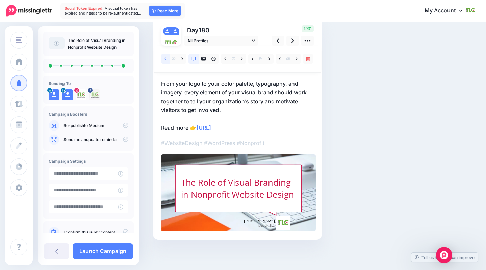
scroll to position [52, 0]
click at [168, 59] on link at bounding box center [165, 59] width 8 height 10
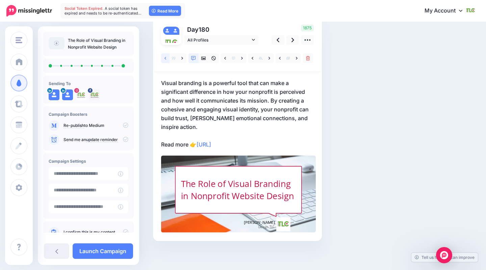
click at [167, 60] on link at bounding box center [165, 58] width 8 height 10
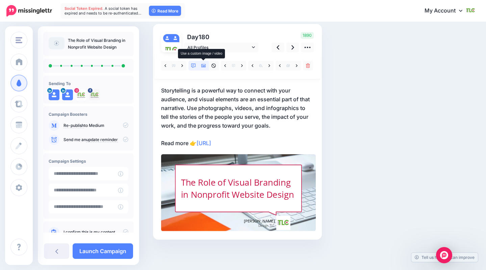
click at [203, 66] on icon at bounding box center [203, 65] width 5 height 5
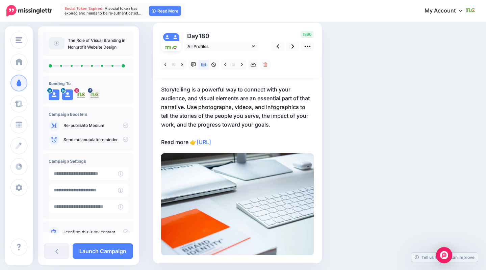
scroll to position [58, 0]
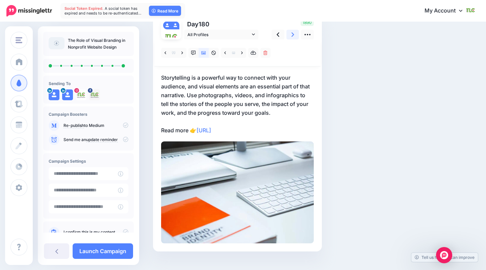
click at [291, 36] on icon at bounding box center [292, 34] width 3 height 4
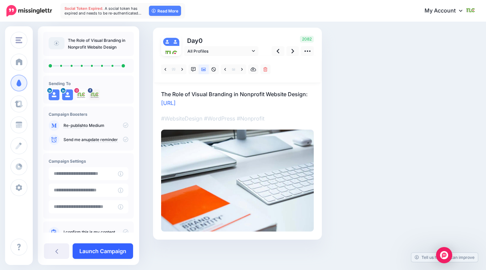
click at [97, 254] on link "Launch Campaign" at bounding box center [103, 251] width 60 height 16
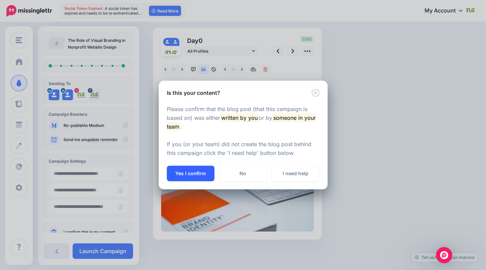
click at [196, 176] on button "Yes I confirm" at bounding box center [191, 174] width 48 height 16
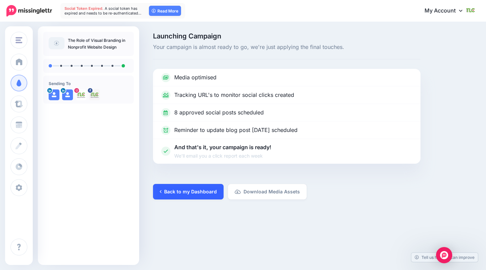
click at [187, 193] on link "Back to my Dashboard" at bounding box center [188, 192] width 71 height 16
